Goal: Task Accomplishment & Management: Use online tool/utility

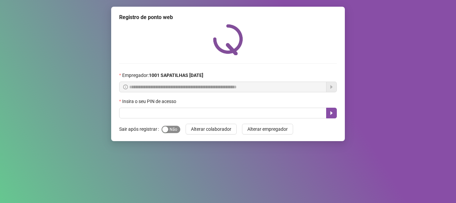
click at [176, 130] on span "Sim Não" at bounding box center [171, 128] width 19 height 7
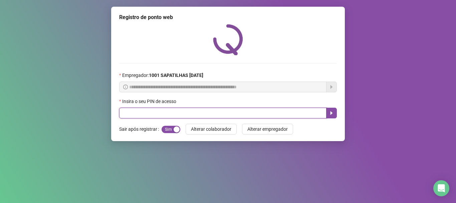
click at [184, 111] on input "text" at bounding box center [222, 112] width 207 height 11
type input "*****"
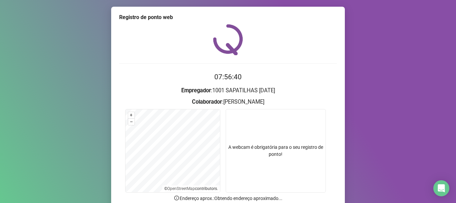
scroll to position [58, 0]
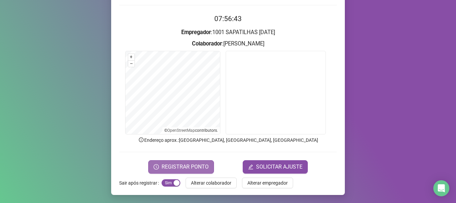
click at [200, 169] on span "REGISTRAR PONTO" at bounding box center [185, 167] width 47 height 8
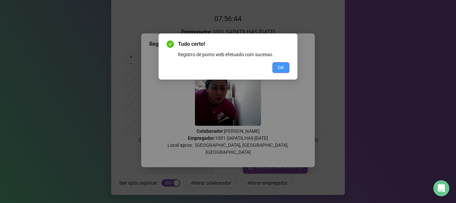
click at [275, 63] on button "OK" at bounding box center [280, 67] width 17 height 11
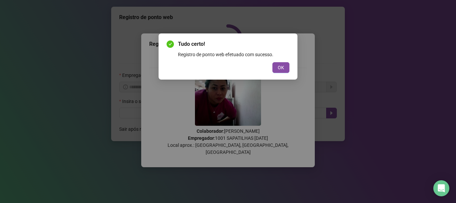
scroll to position [0, 0]
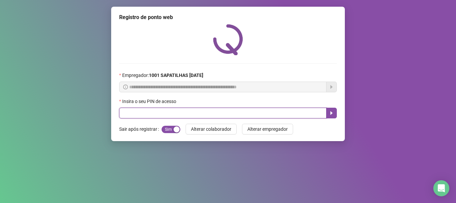
click at [234, 114] on input "text" at bounding box center [222, 112] width 207 height 11
type input "*****"
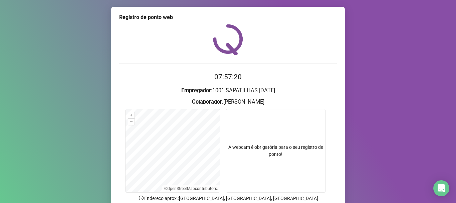
scroll to position [58, 0]
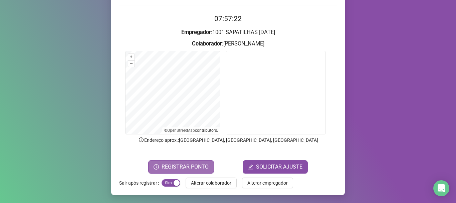
click at [187, 168] on span "REGISTRAR PONTO" at bounding box center [185, 167] width 47 height 8
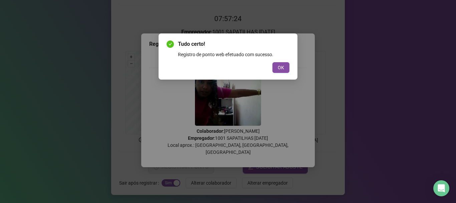
click at [271, 65] on div "OK" at bounding box center [228, 67] width 123 height 11
click at [277, 70] on button "OK" at bounding box center [280, 67] width 17 height 11
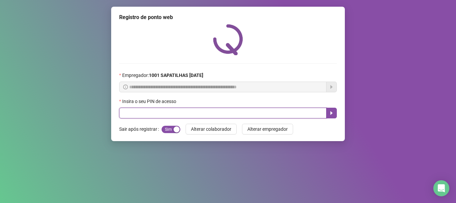
click at [260, 112] on input "text" at bounding box center [222, 112] width 207 height 11
type input "*****"
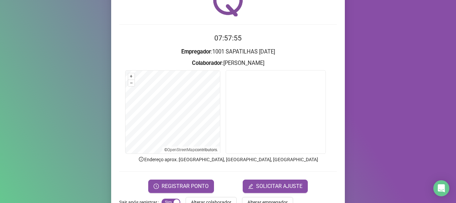
scroll to position [42, 0]
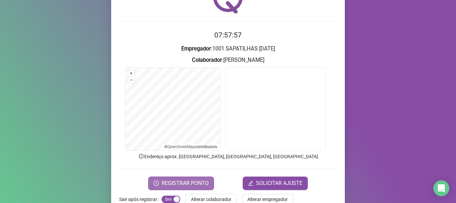
click at [197, 183] on span "REGISTRAR PONTO" at bounding box center [185, 183] width 47 height 8
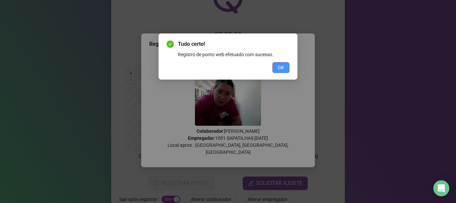
click at [275, 65] on button "OK" at bounding box center [280, 67] width 17 height 11
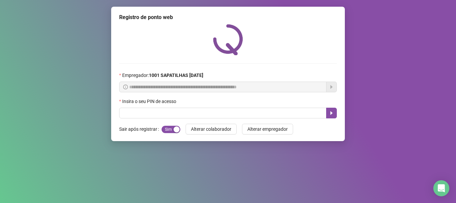
scroll to position [0, 0]
